Goal: Task Accomplishment & Management: Complete application form

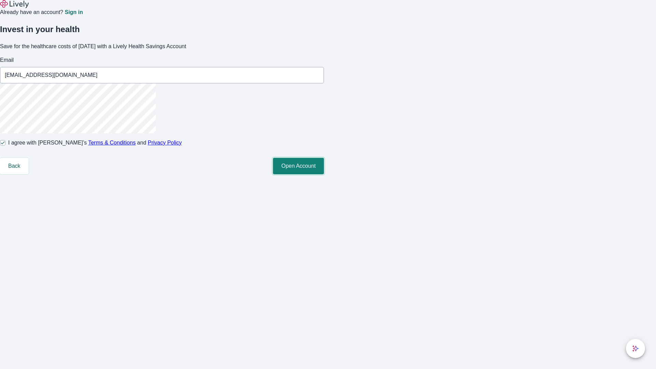
click at [324, 174] on button "Open Account" at bounding box center [298, 166] width 51 height 16
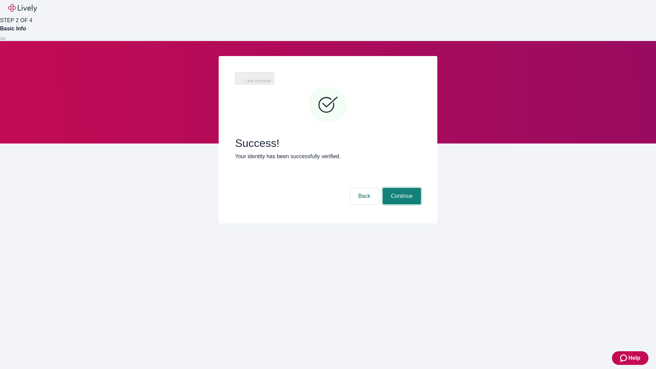
click at [421, 188] on button "Continue" at bounding box center [402, 196] width 38 height 16
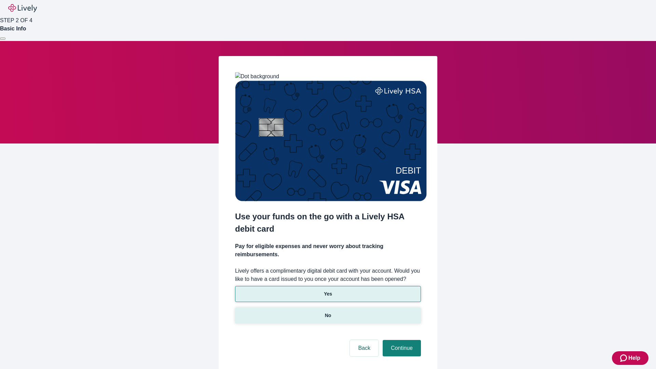
click at [328, 312] on p "No" at bounding box center [328, 315] width 6 height 7
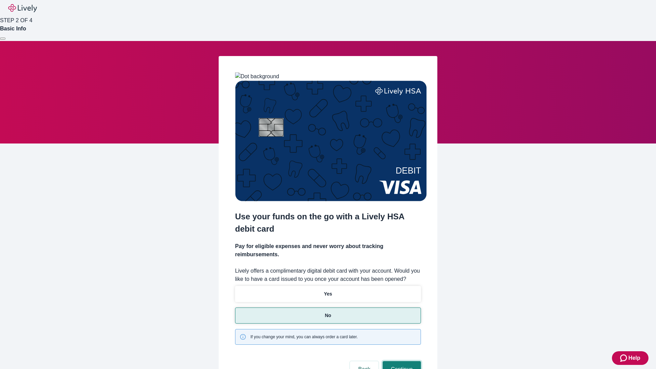
click at [401, 361] on button "Continue" at bounding box center [402, 369] width 38 height 16
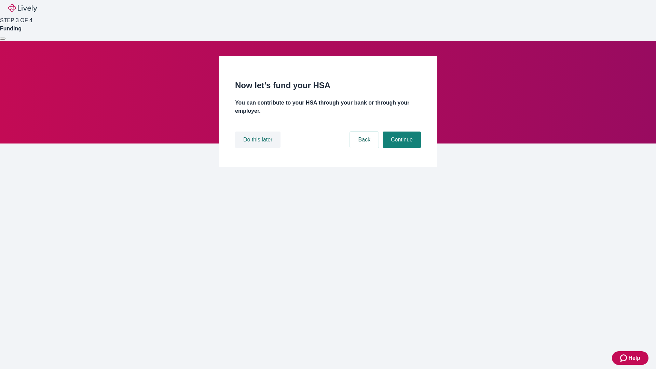
click at [259, 148] on button "Do this later" at bounding box center [257, 140] width 45 height 16
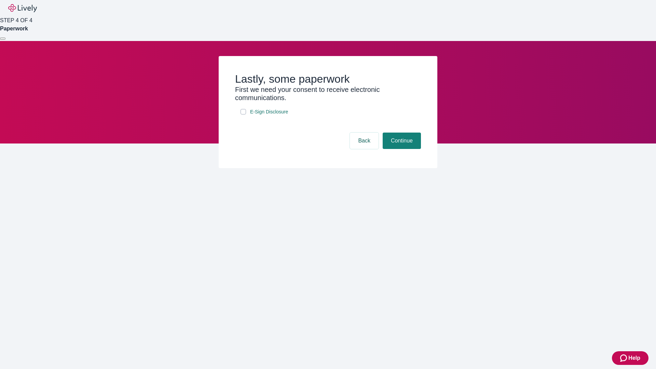
click at [243, 115] on input "E-Sign Disclosure" at bounding box center [243, 111] width 5 height 5
checkbox input "true"
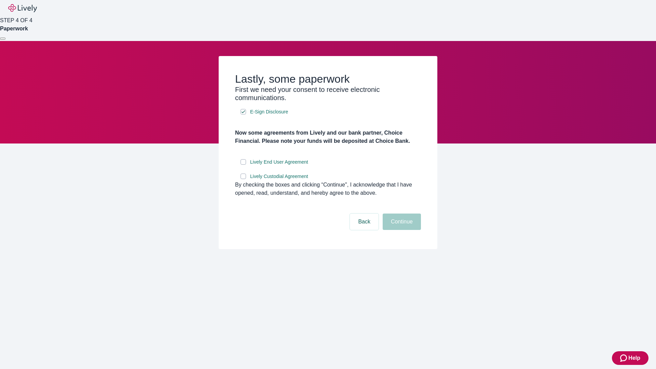
click at [243, 165] on input "Lively End User Agreement" at bounding box center [243, 161] width 5 height 5
checkbox input "true"
click at [243, 179] on input "Lively Custodial Agreement" at bounding box center [243, 176] width 5 height 5
checkbox input "true"
click at [401, 230] on button "Continue" at bounding box center [402, 222] width 38 height 16
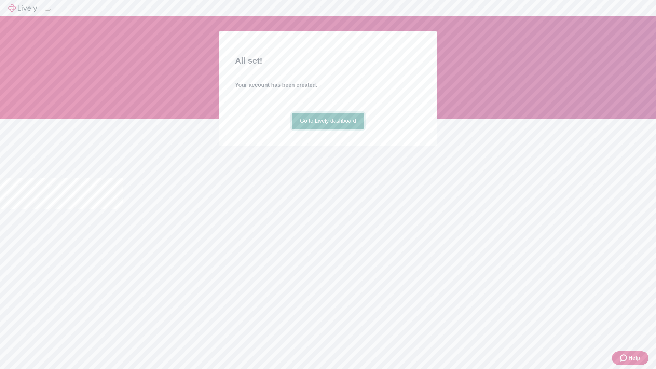
click at [328, 129] on link "Go to Lively dashboard" at bounding box center [328, 121] width 73 height 16
